Goal: Task Accomplishment & Management: Manage account settings

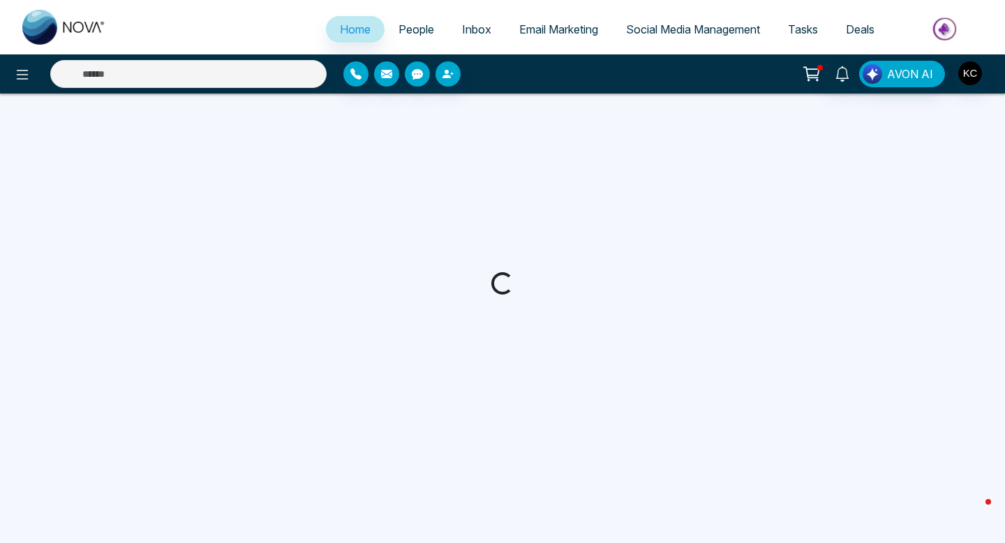
select select "*"
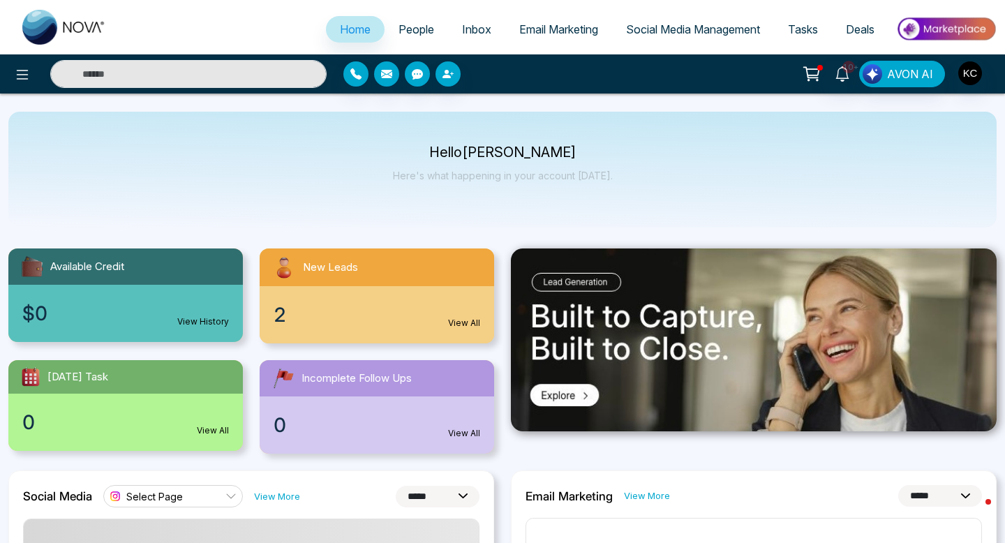
click at [463, 322] on link "View All" at bounding box center [464, 323] width 32 height 13
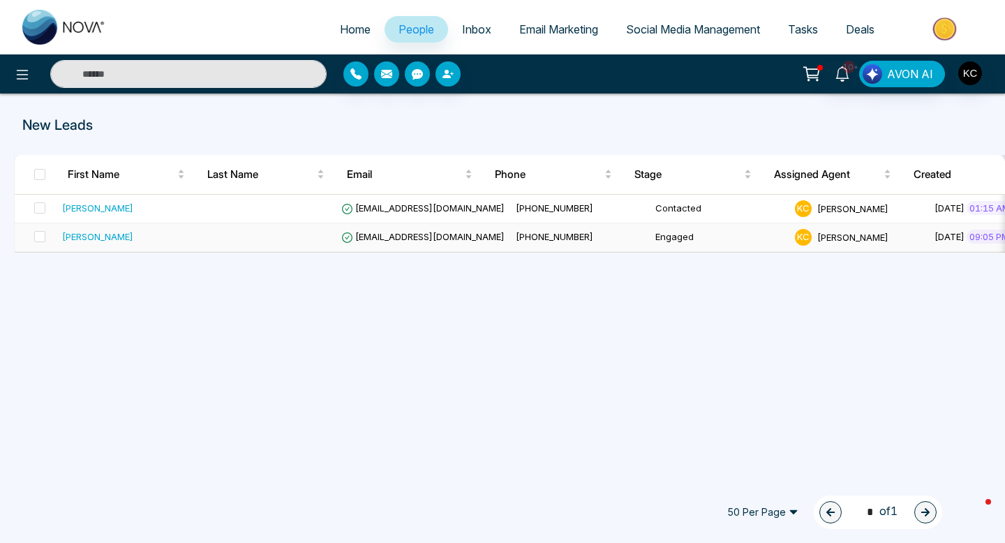
click at [392, 230] on td "[EMAIL_ADDRESS][DOMAIN_NAME]" at bounding box center [423, 237] width 175 height 29
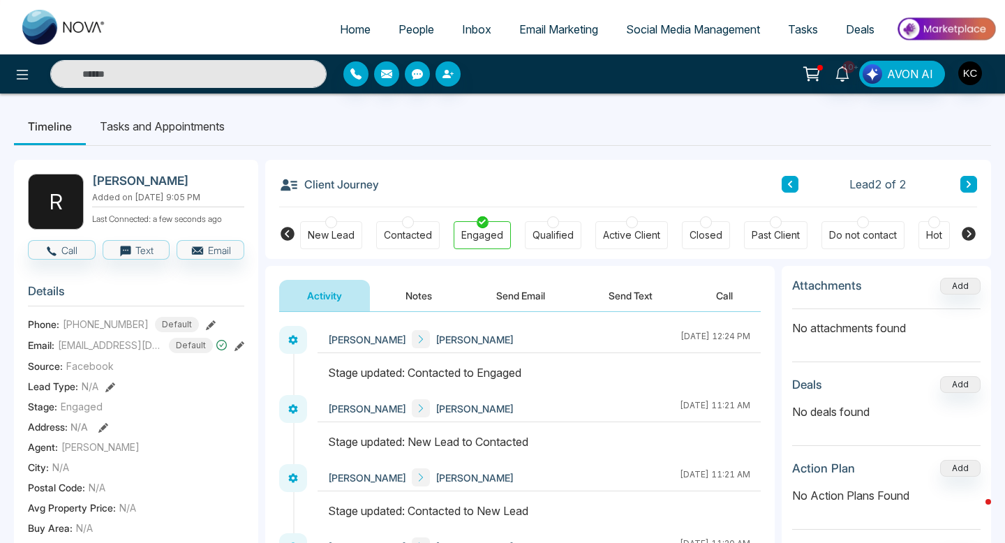
click at [412, 296] on button "Notes" at bounding box center [419, 295] width 82 height 31
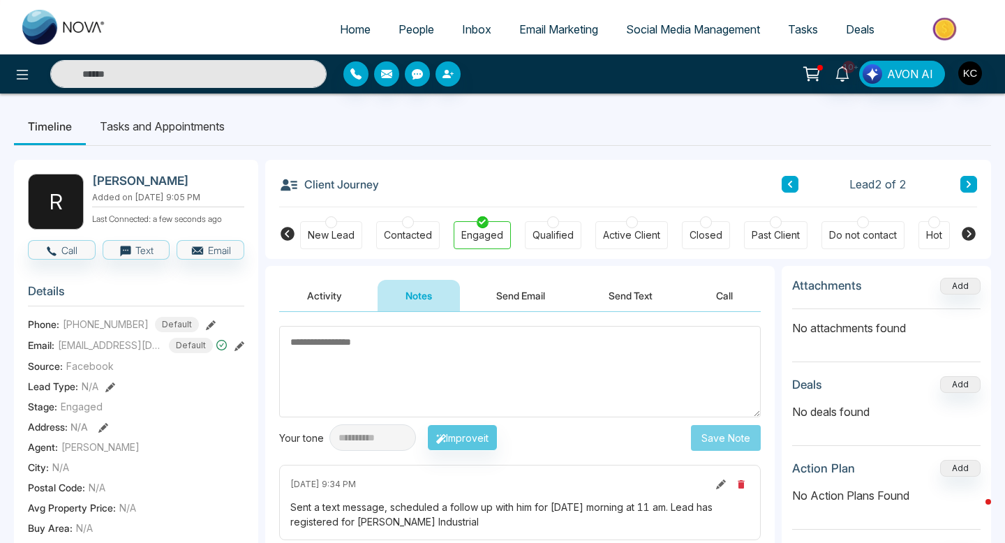
click at [377, 355] on textarea at bounding box center [520, 371] width 482 height 91
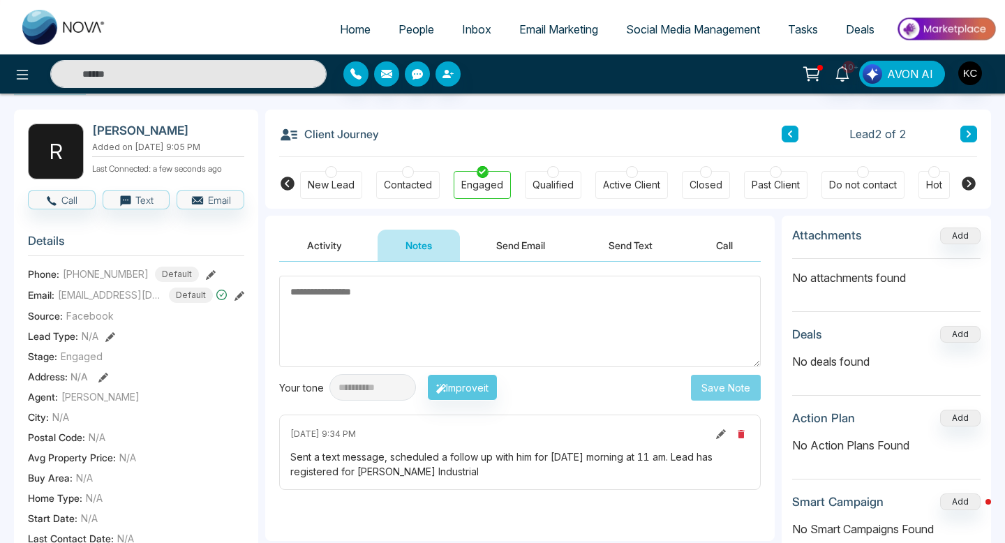
scroll to position [51, 0]
click at [721, 434] on icon at bounding box center [721, 434] width 10 height 10
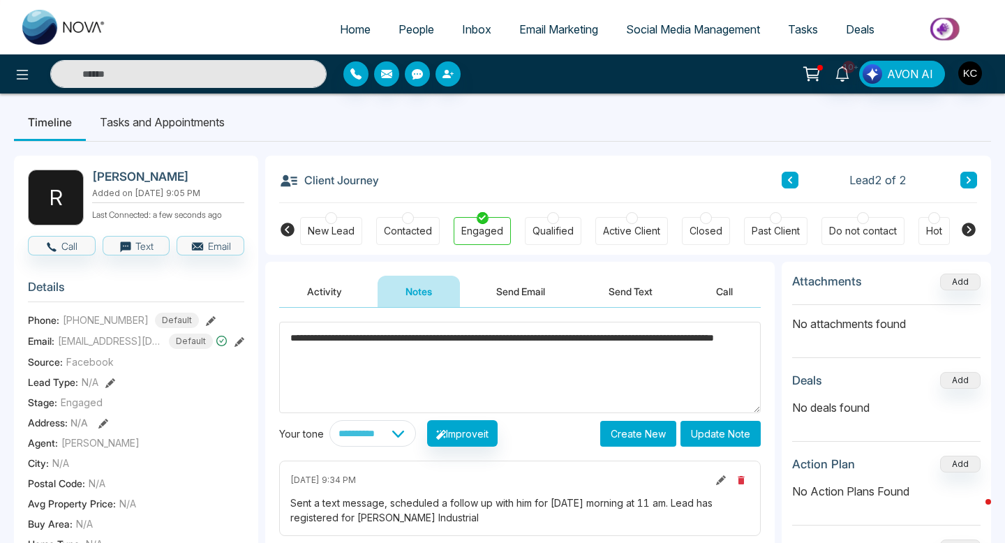
scroll to position [0, 0]
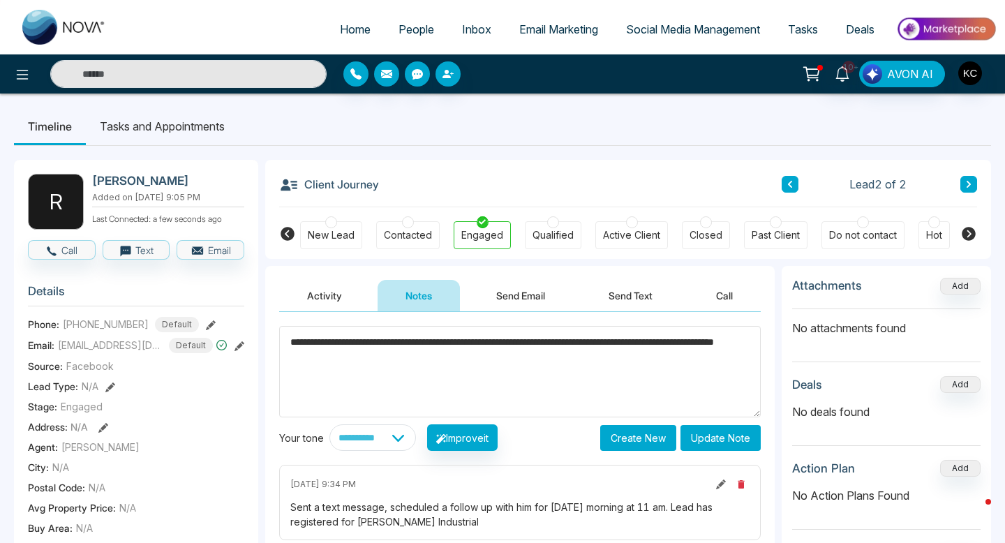
drag, startPoint x: 435, startPoint y: 353, endPoint x: 283, endPoint y: 340, distance: 152.0
click at [283, 340] on textarea "**********" at bounding box center [520, 371] width 482 height 91
paste textarea "**********"
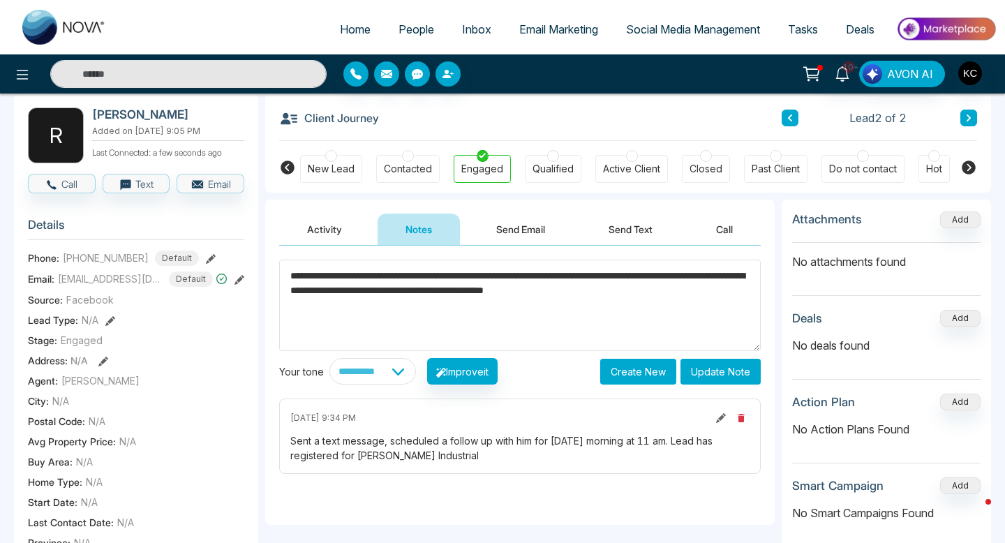
scroll to position [82, 0]
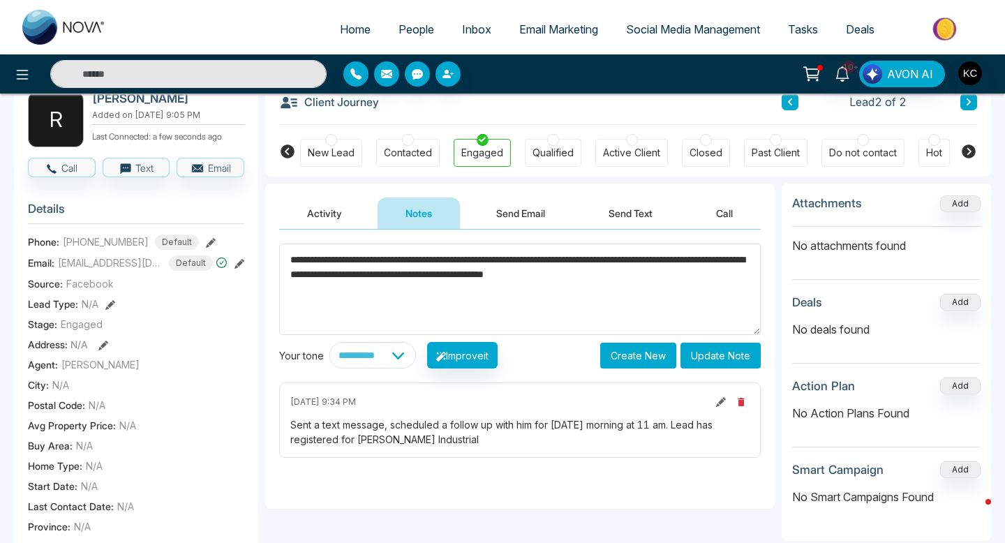
type textarea "**********"
click at [718, 359] on button "Update Note" at bounding box center [721, 356] width 80 height 26
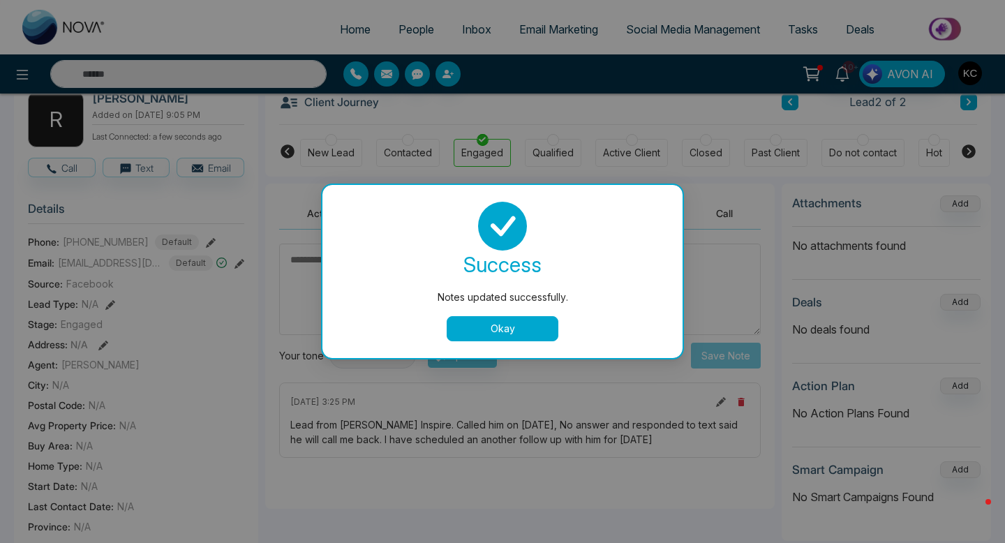
click at [482, 323] on button "Okay" at bounding box center [503, 328] width 112 height 25
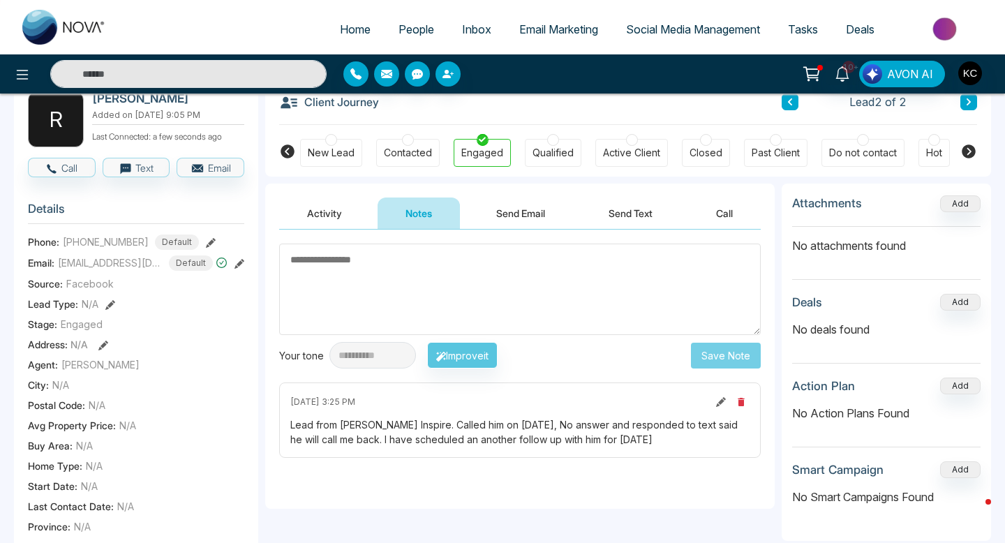
scroll to position [0, 0]
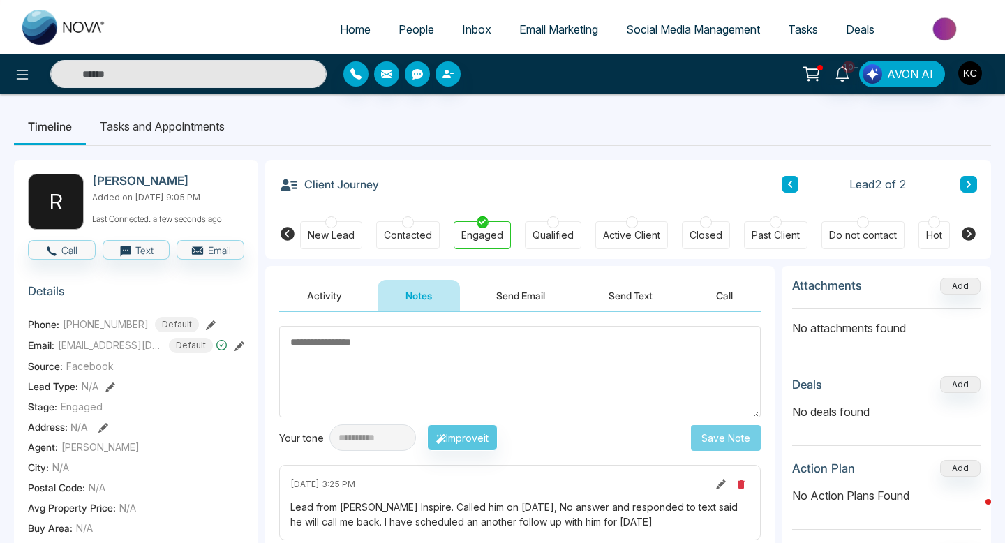
click at [350, 26] on span "Home" at bounding box center [355, 29] width 31 height 14
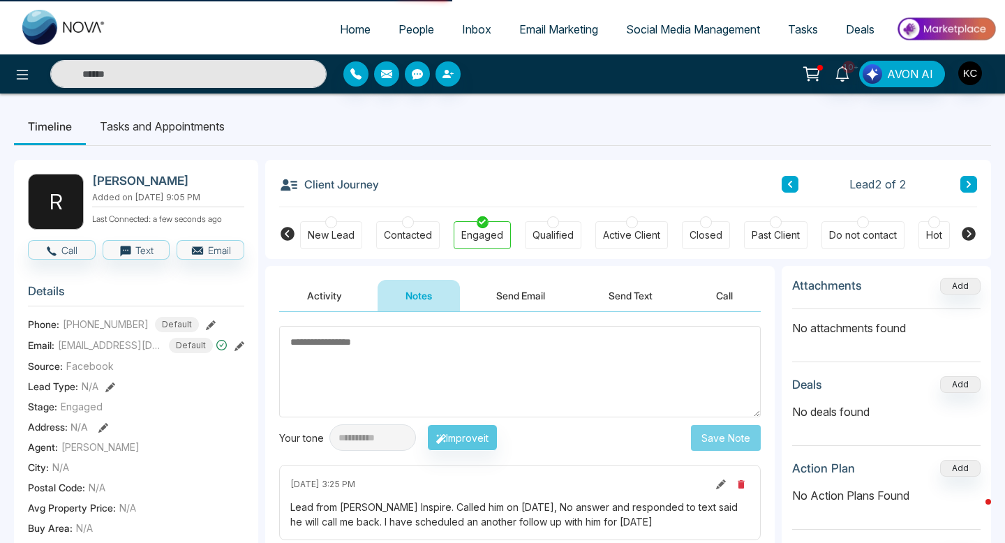
select select "*"
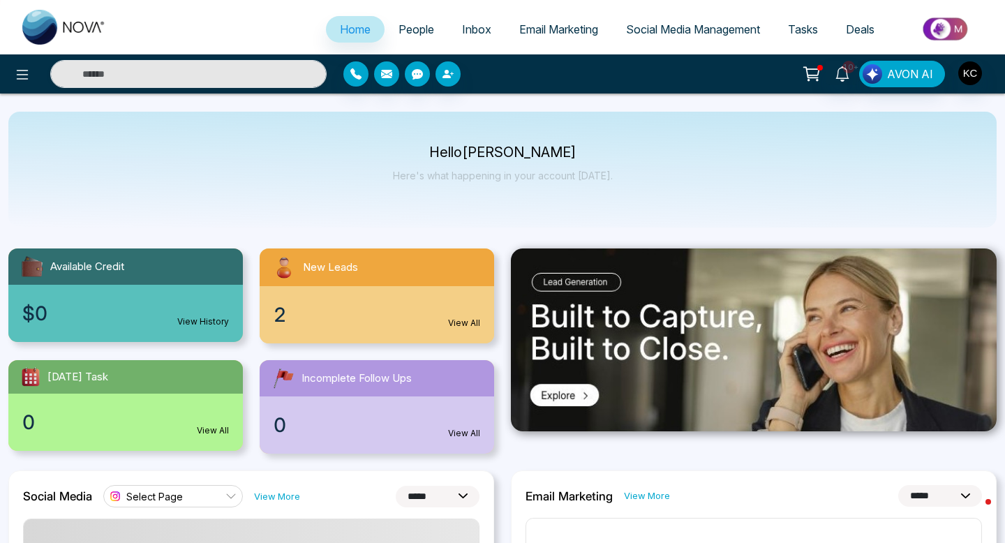
click at [467, 318] on link "View All" at bounding box center [464, 323] width 32 height 13
